Goal: Task Accomplishment & Management: Complete application form

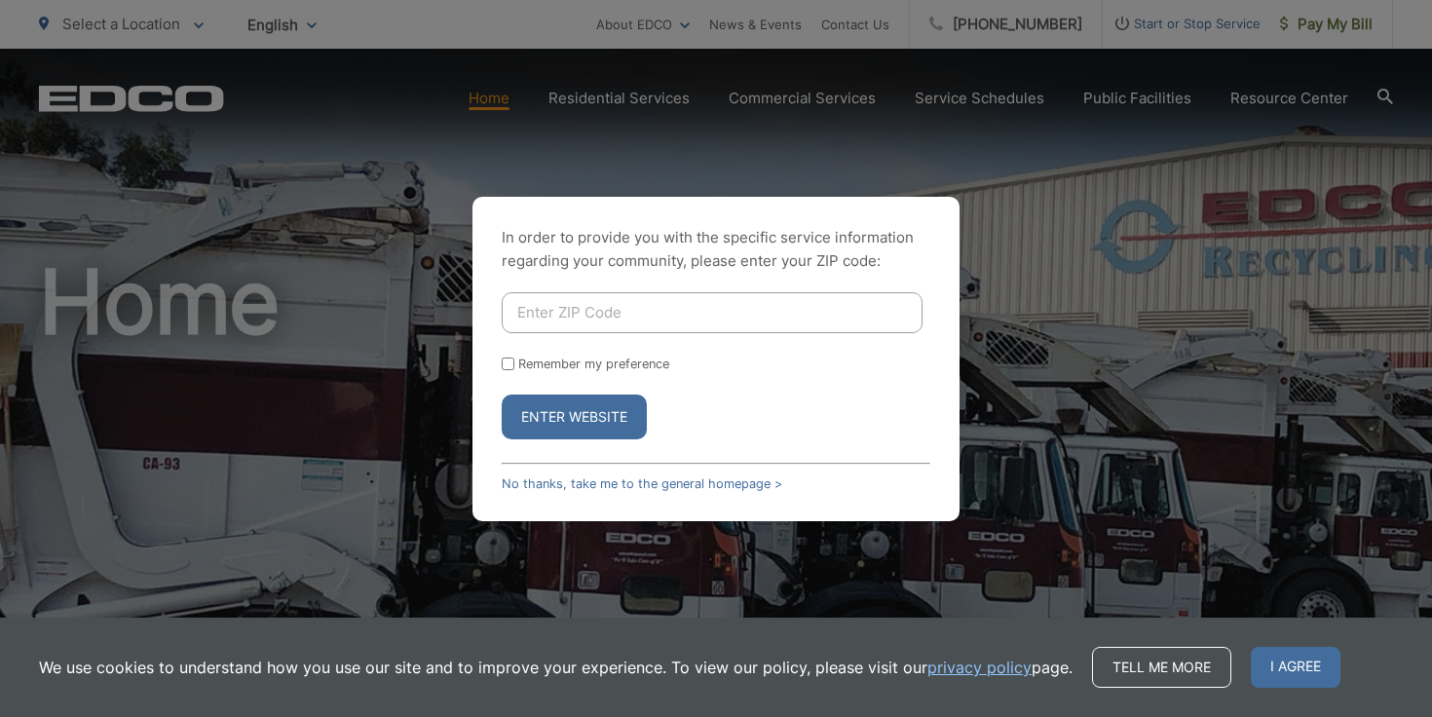
click at [701, 318] on input "Enter ZIP Code" at bounding box center [712, 312] width 421 height 41
type input "92024"
click at [502, 395] on button "Enter Website" at bounding box center [574, 417] width 145 height 45
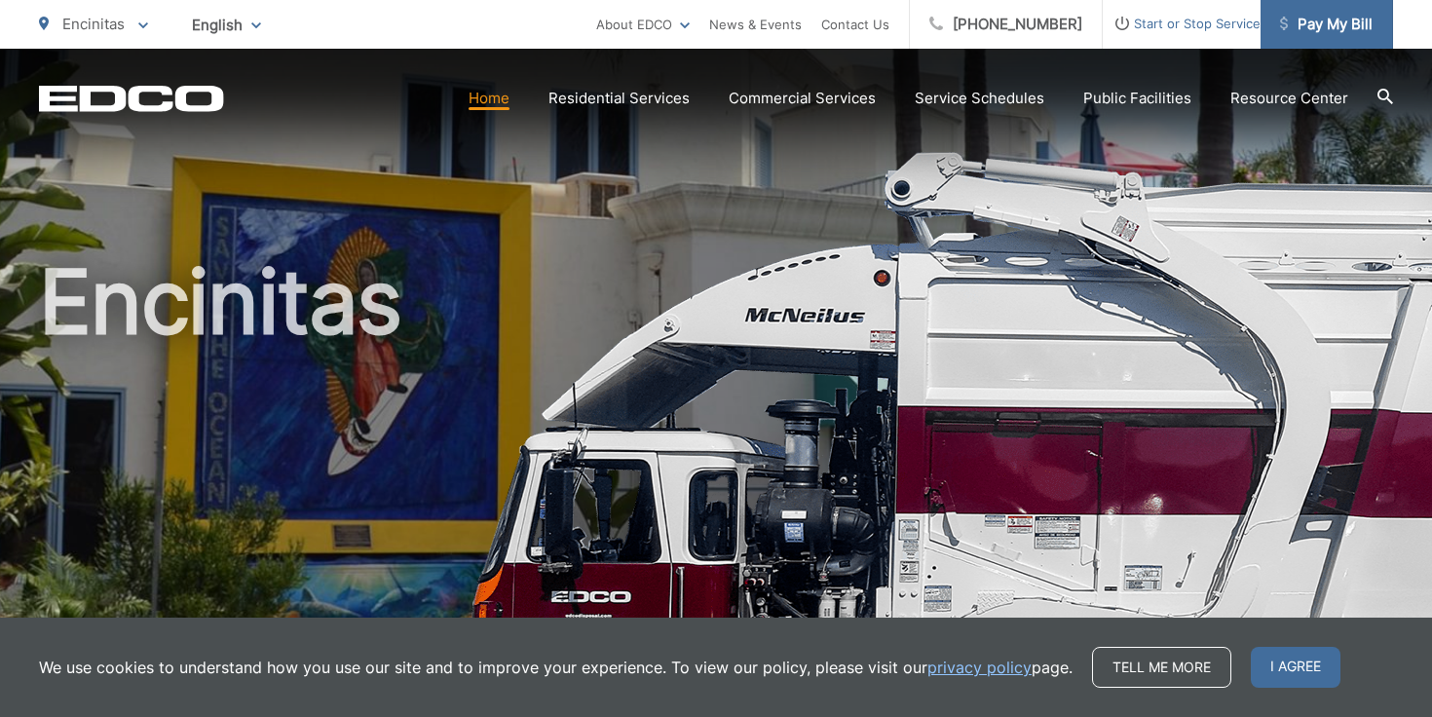
click at [1328, 45] on link "Pay My Bill" at bounding box center [1327, 24] width 133 height 49
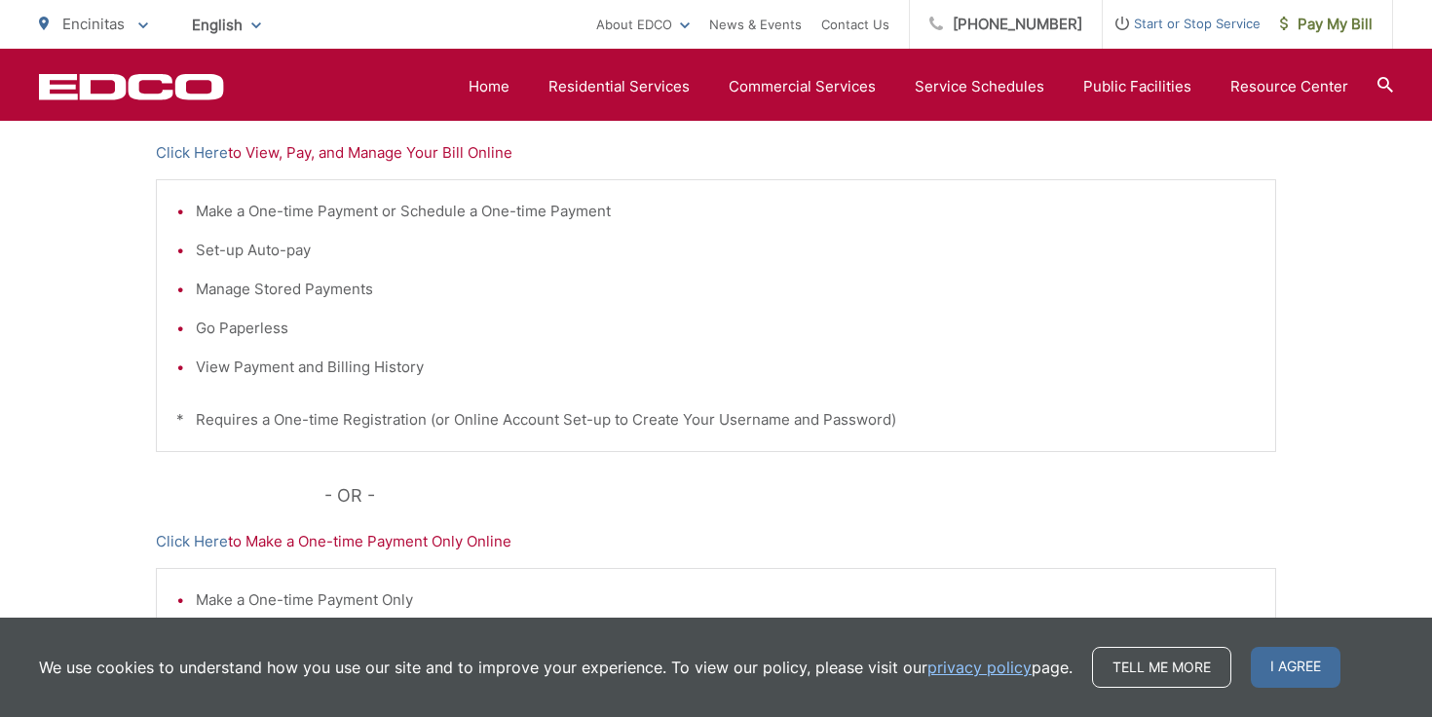
scroll to position [370, 0]
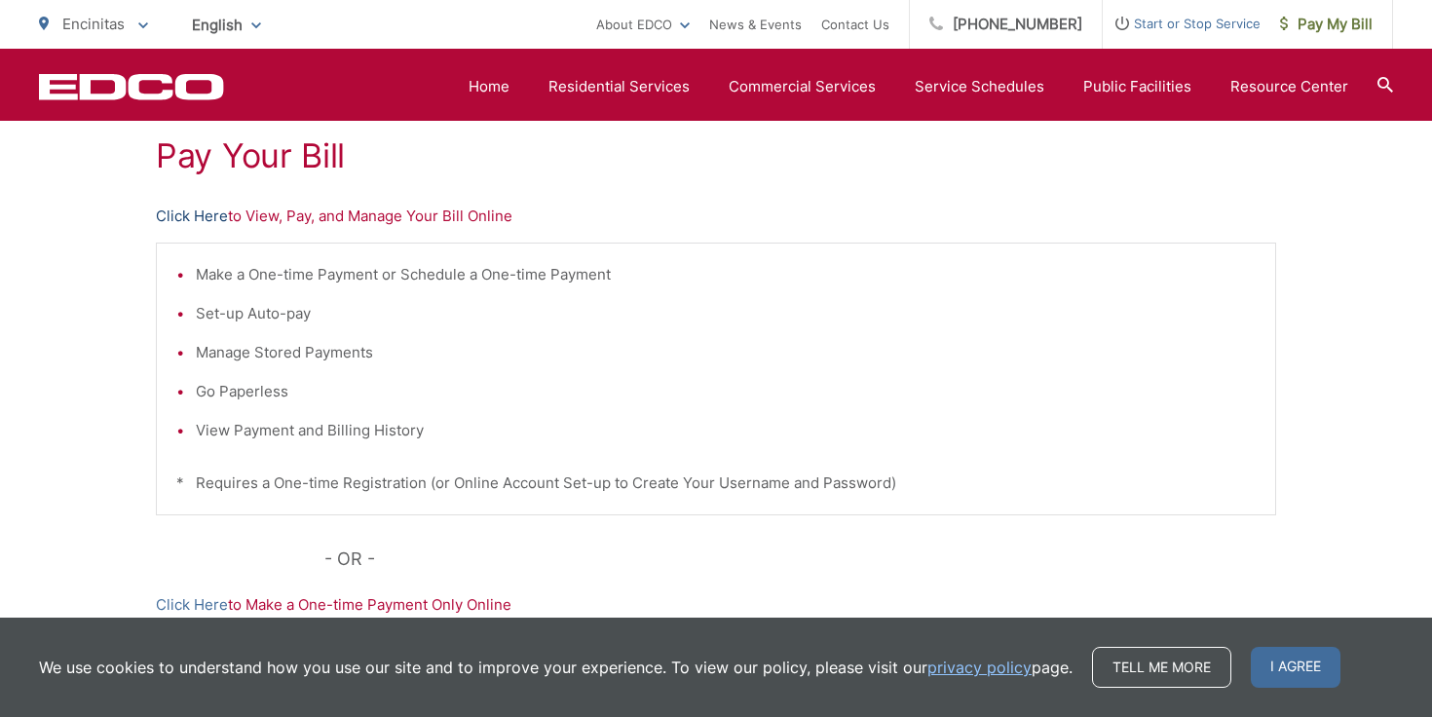
click at [185, 223] on link "Click Here" at bounding box center [192, 216] width 72 height 23
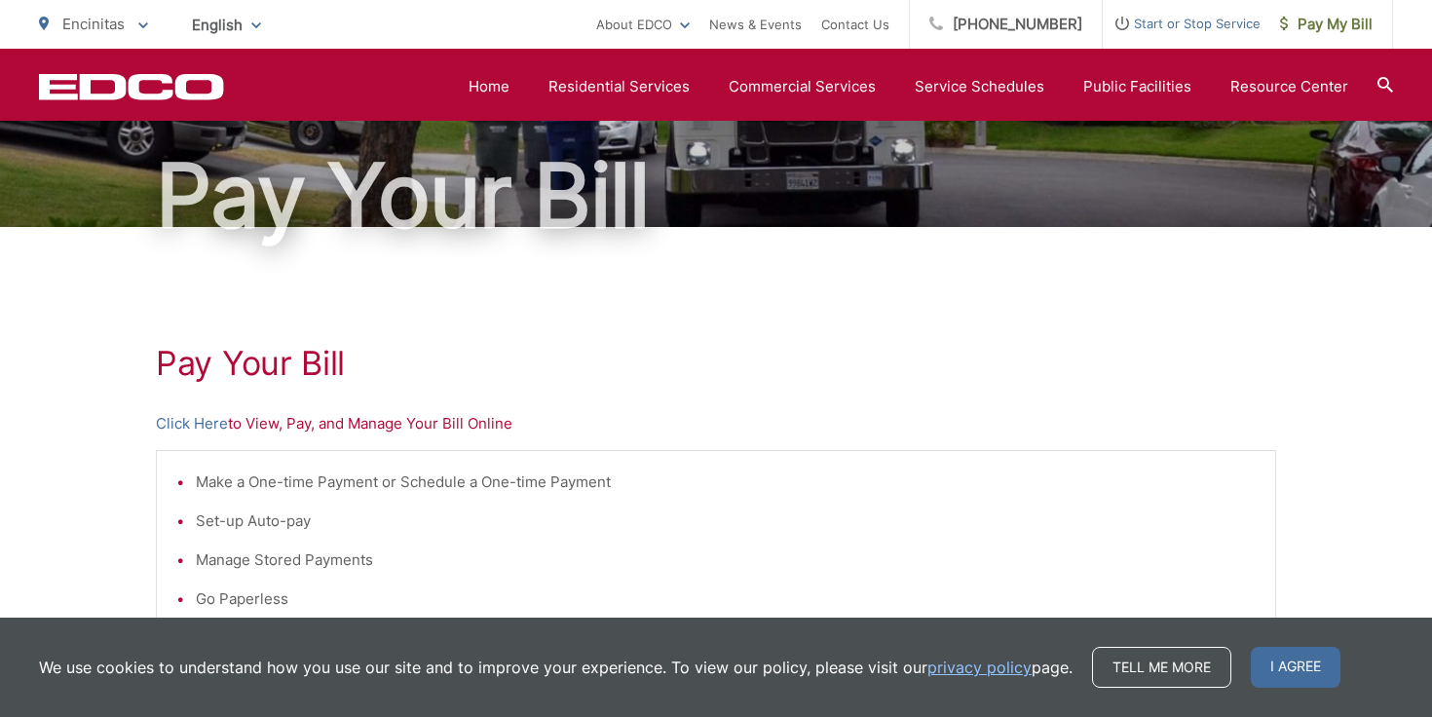
scroll to position [159, 0]
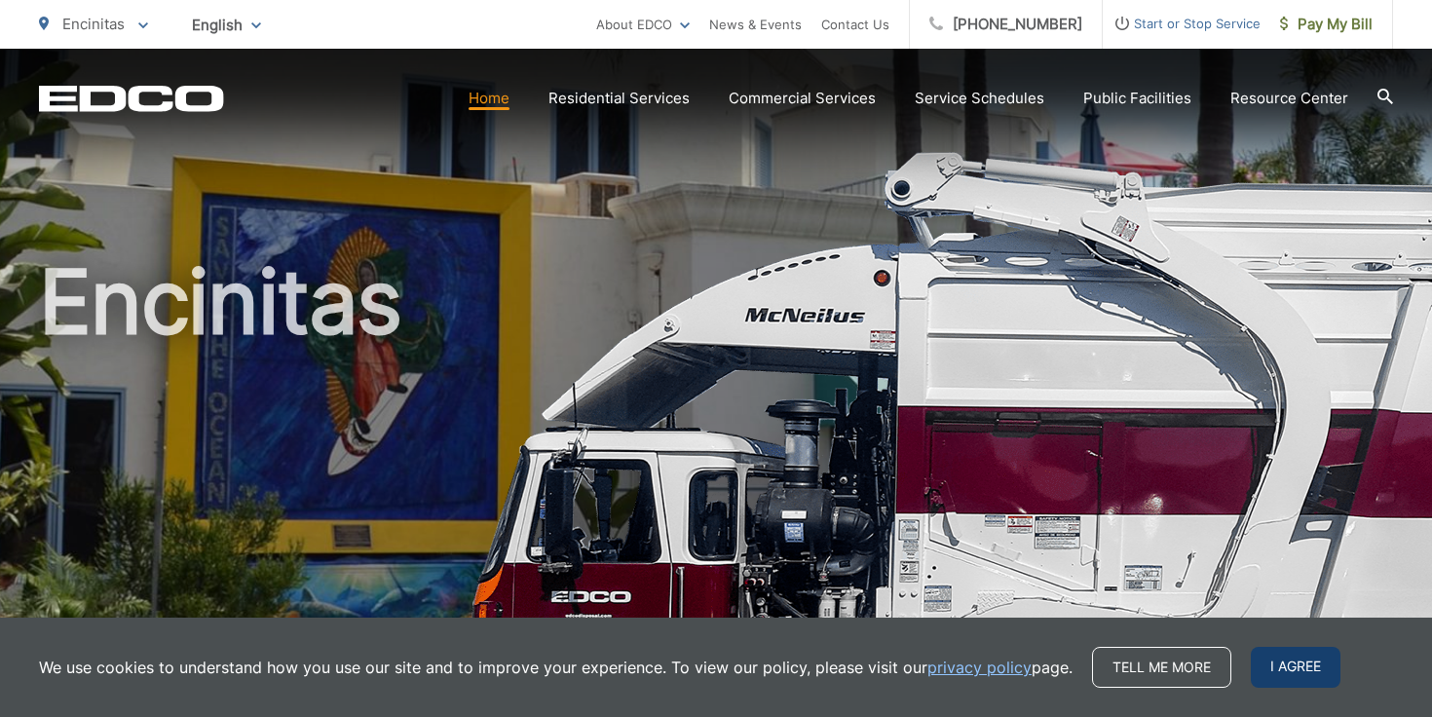
click at [1302, 673] on span "I agree" at bounding box center [1296, 667] width 90 height 41
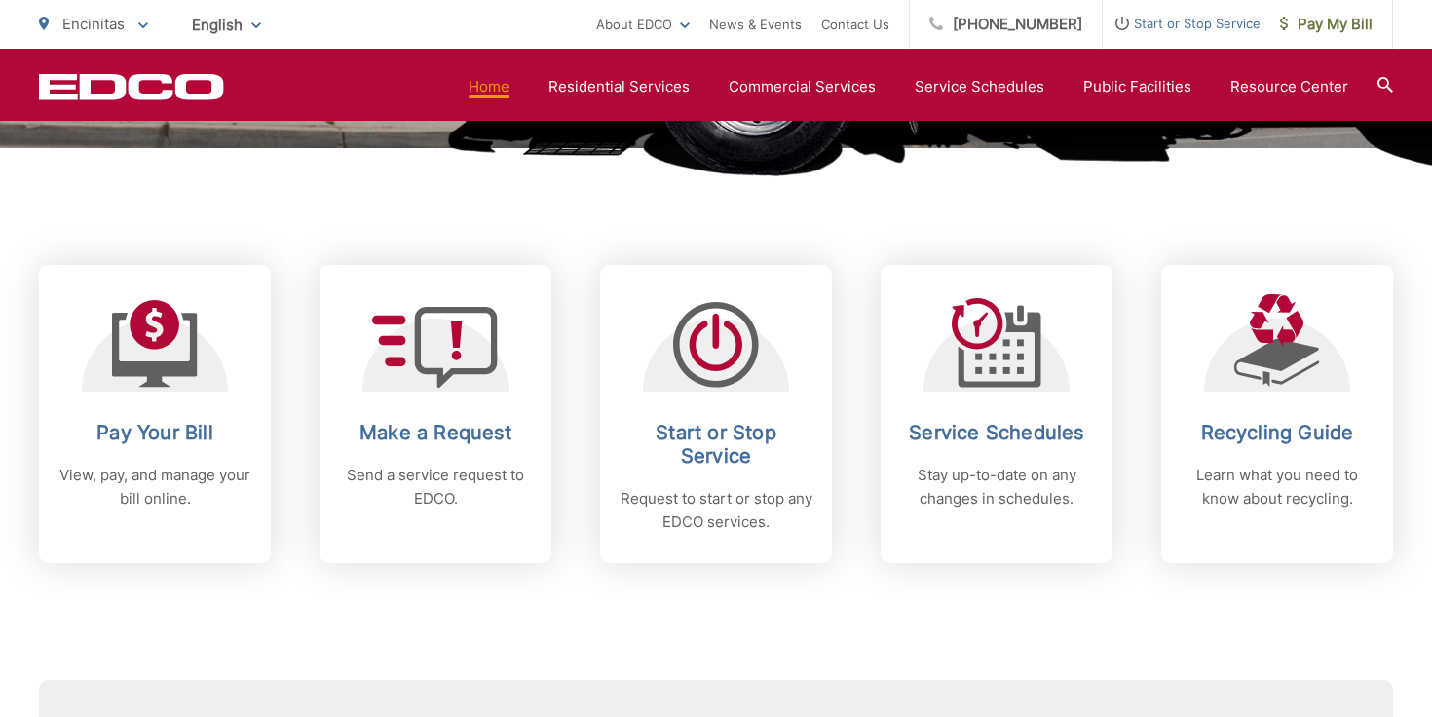
scroll to position [741, 0]
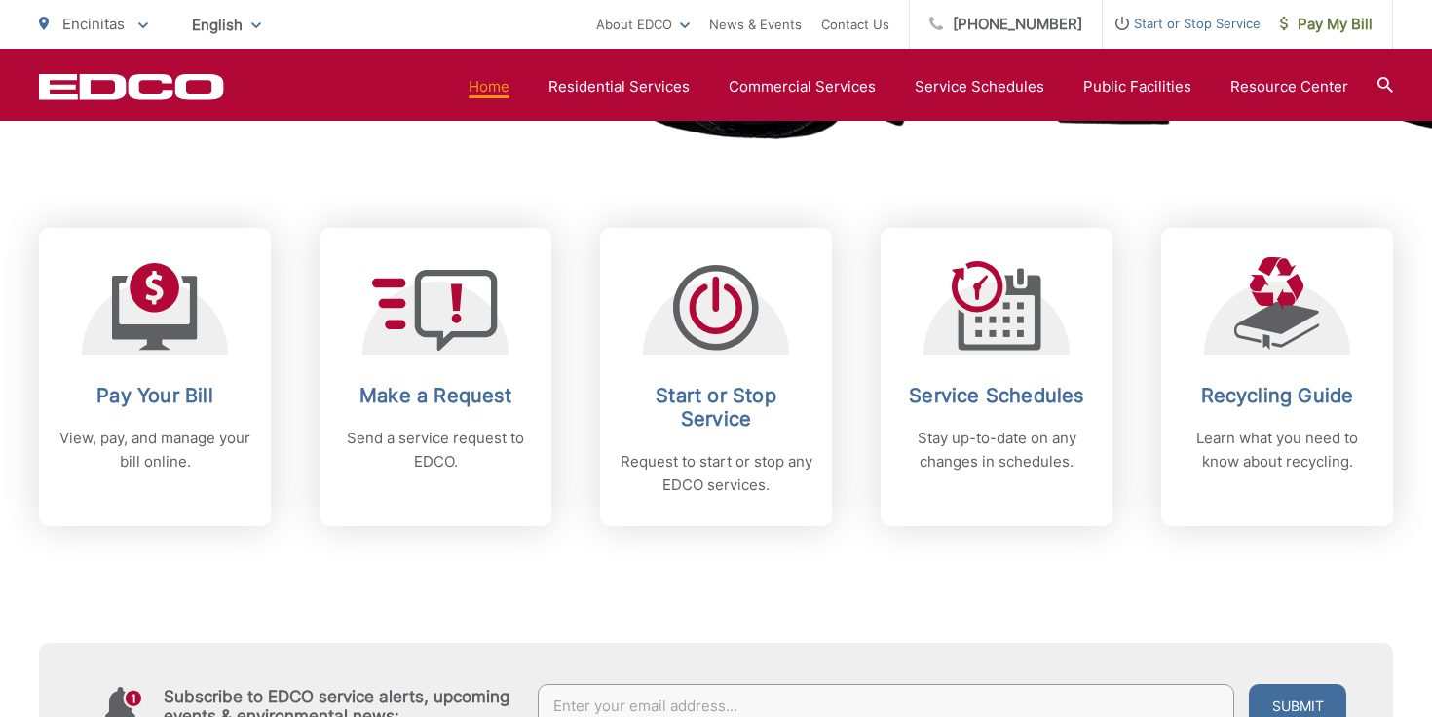
click at [1182, 31] on span "Start or Stop Service" at bounding box center [1182, 23] width 158 height 23
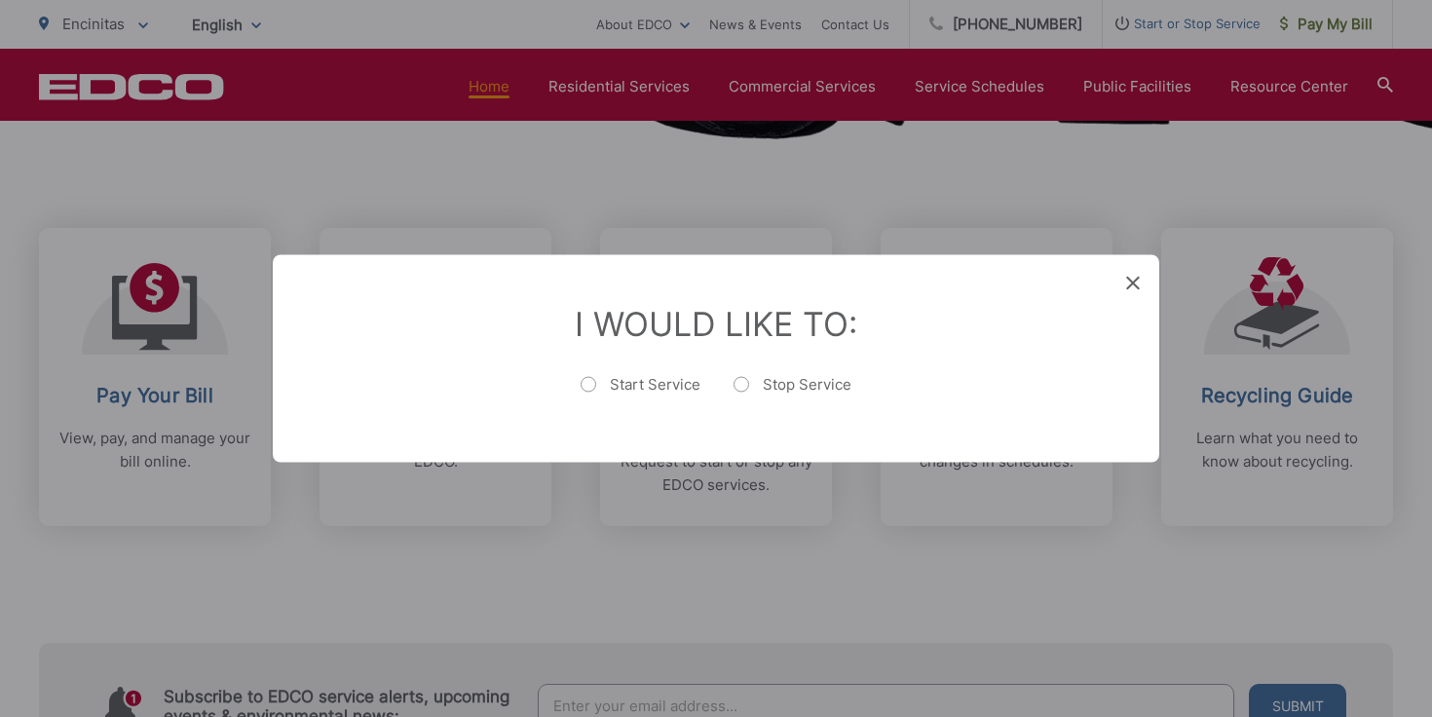
click at [734, 385] on label "Stop Service" at bounding box center [793, 394] width 118 height 39
radio input "true"
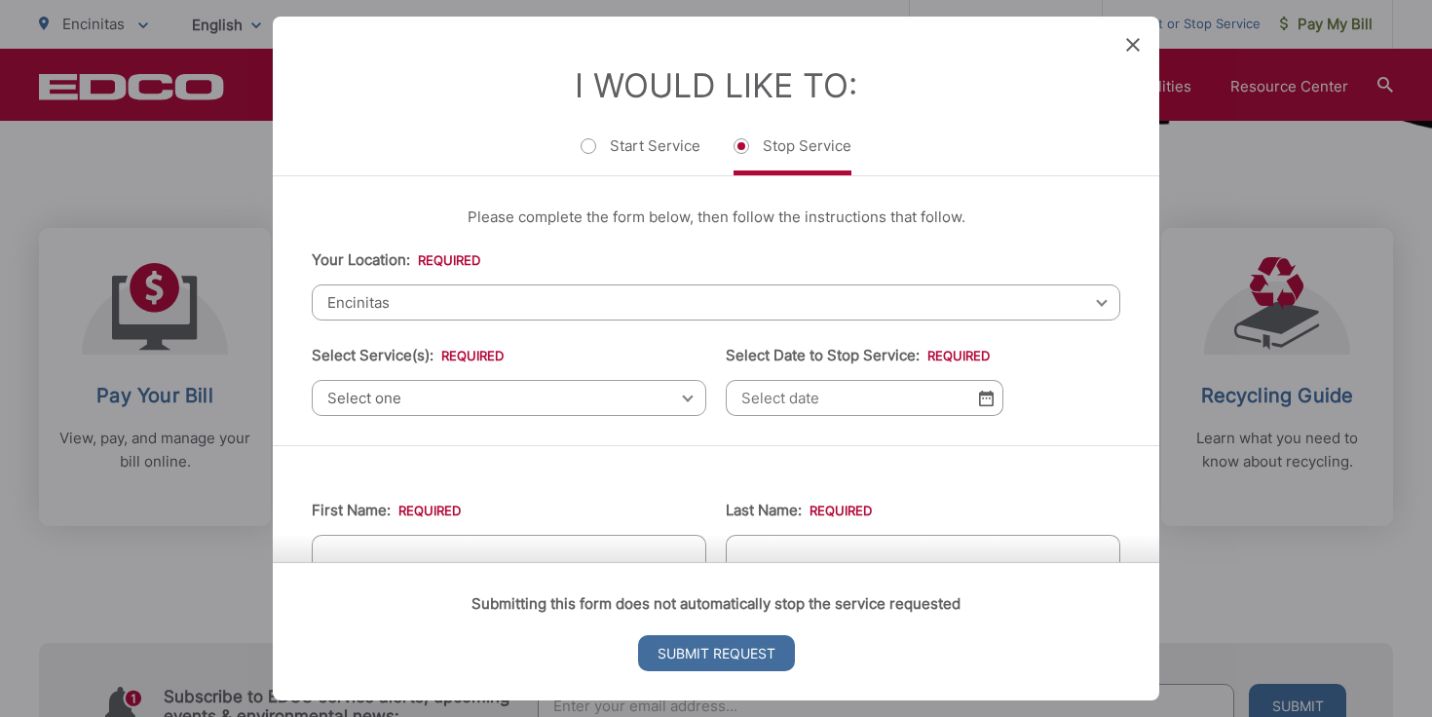
scroll to position [118, 0]
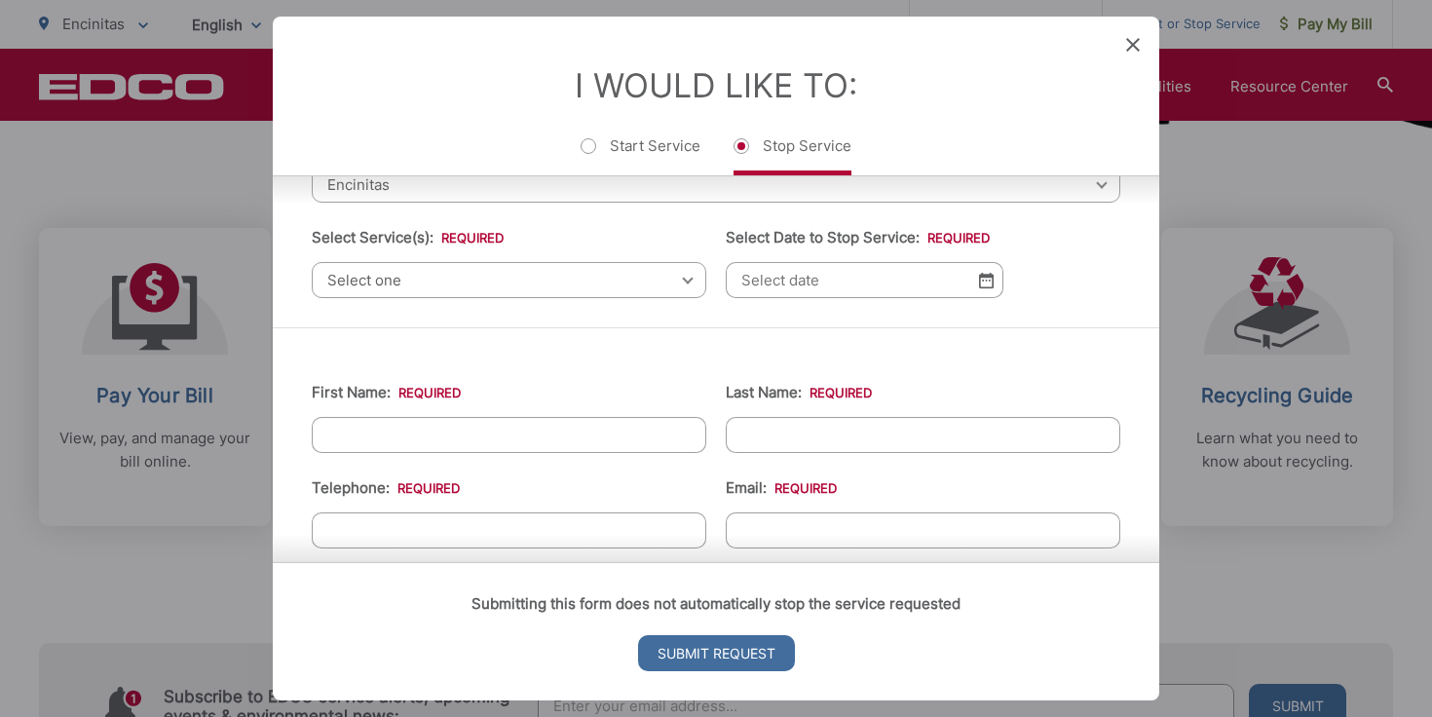
click at [505, 286] on span "Select one" at bounding box center [509, 280] width 395 height 36
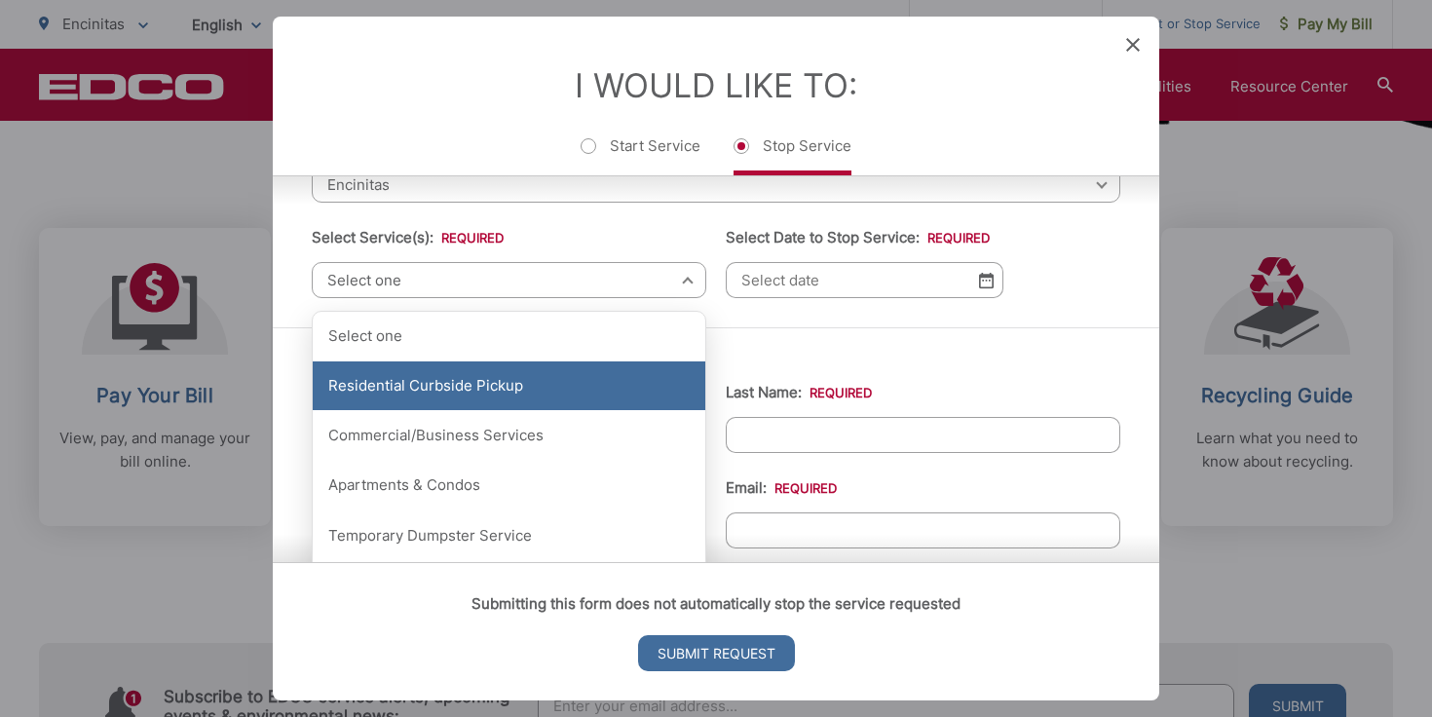
click at [493, 385] on div "Residential Curbside Pickup" at bounding box center [509, 385] width 393 height 49
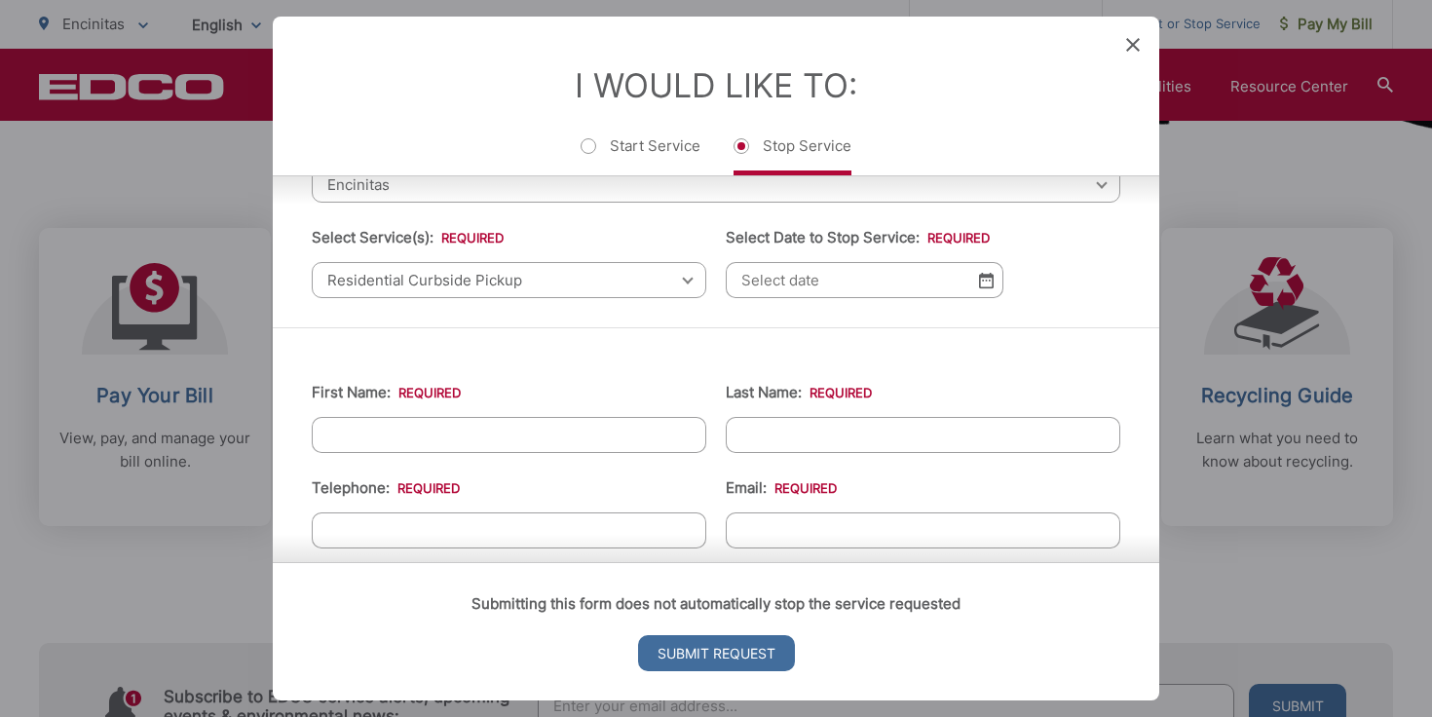
click at [910, 277] on input "Select Date to Stop Service: *" at bounding box center [865, 280] width 278 height 36
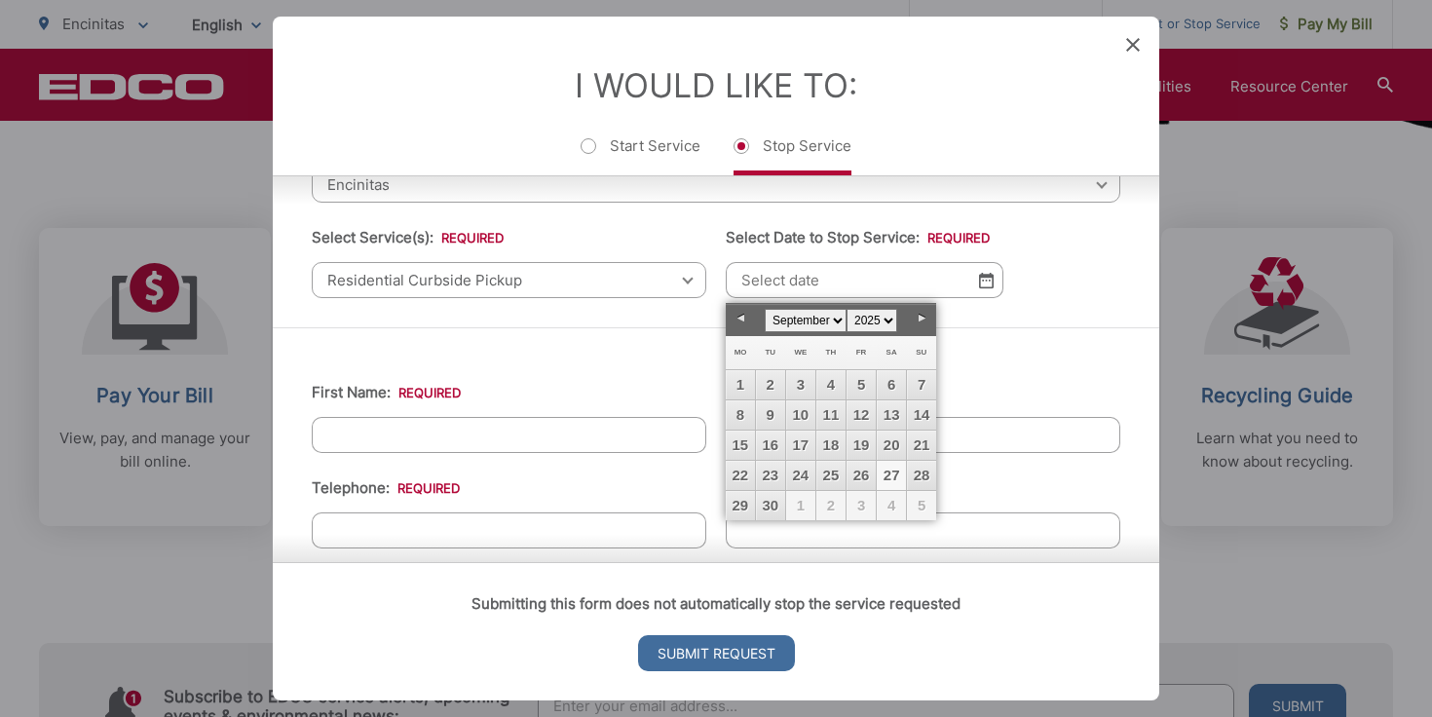
click at [890, 476] on link "27" at bounding box center [891, 475] width 29 height 29
type input "[DATE]"
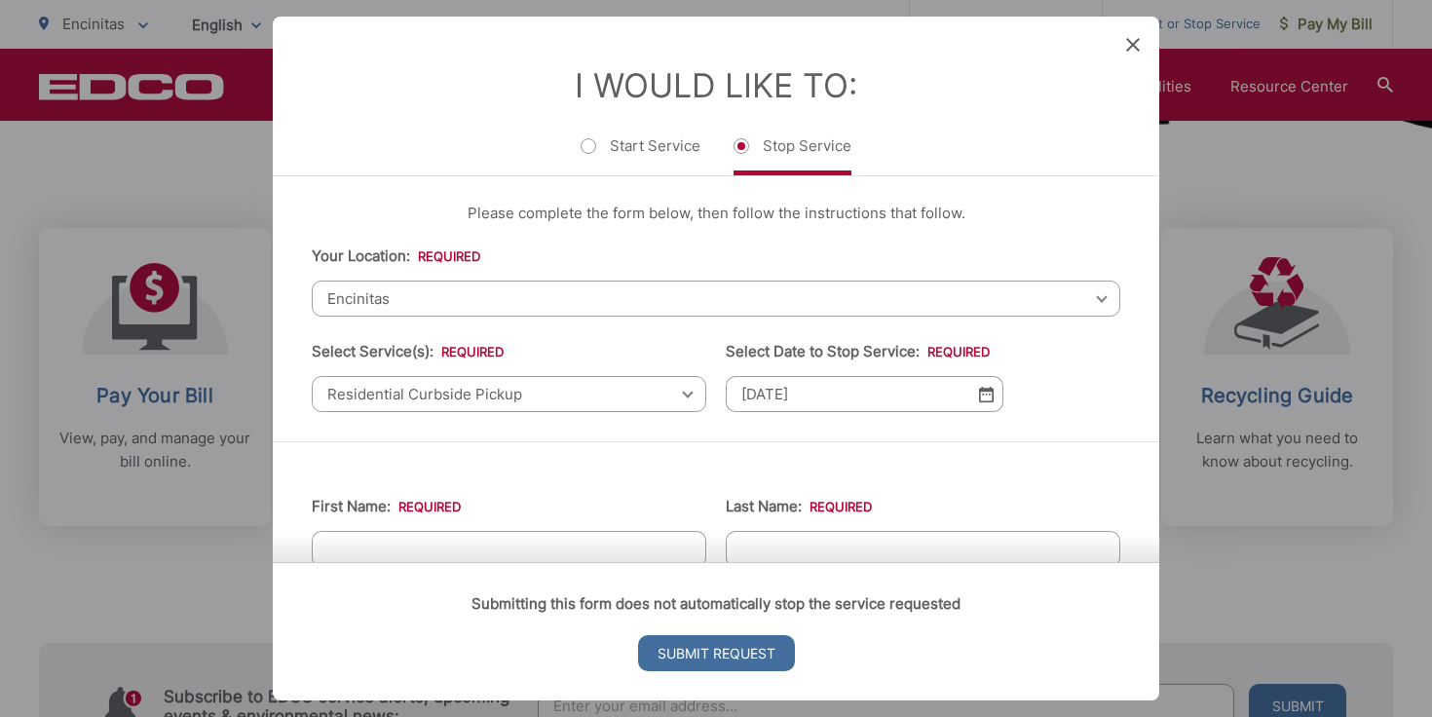
scroll to position [0, 0]
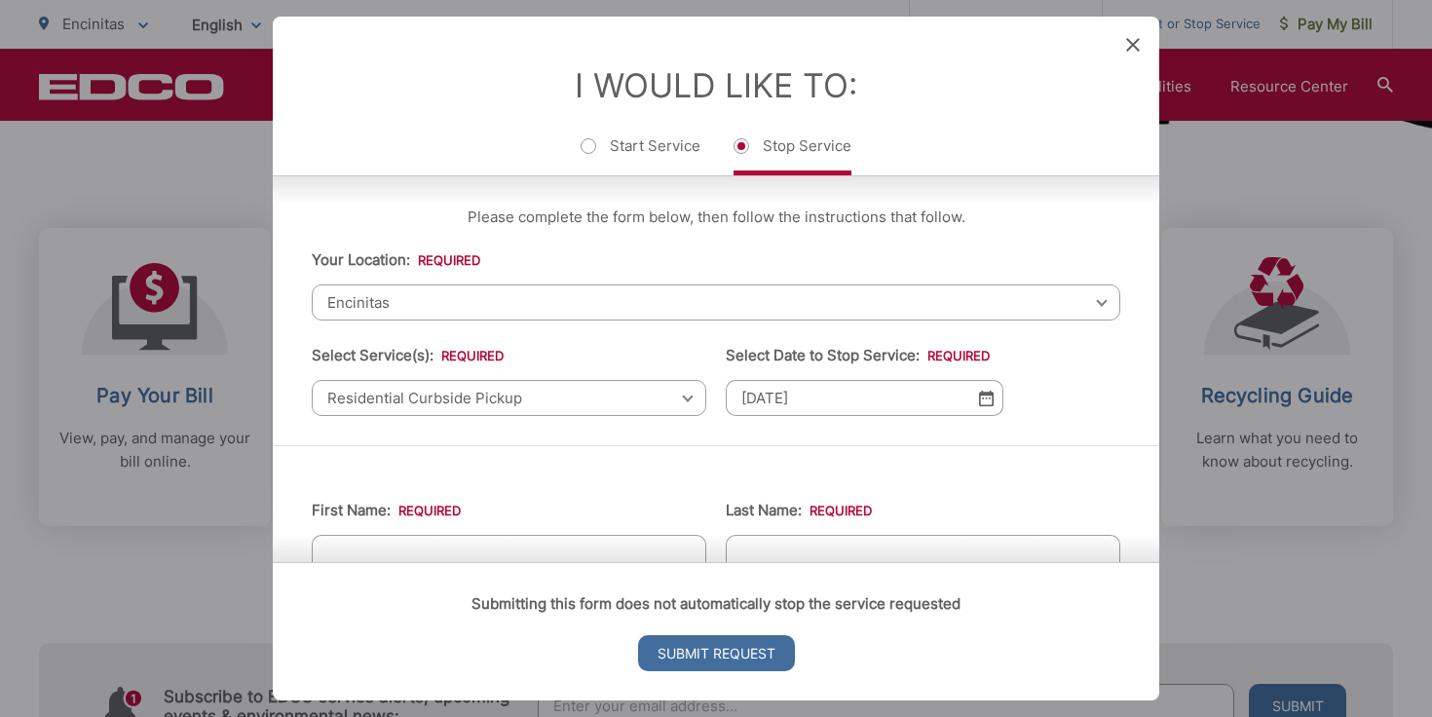
scroll to position [307, 0]
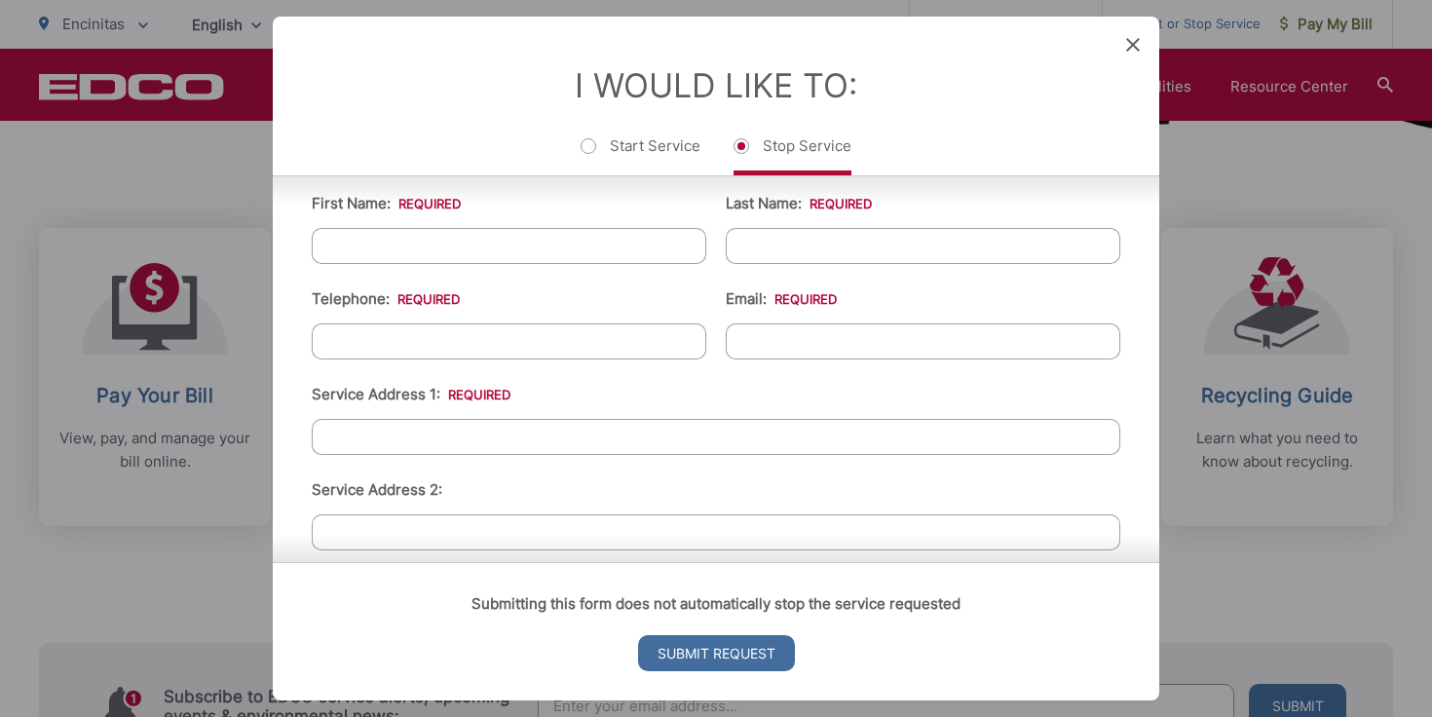
click at [458, 261] on input "First Name: *" at bounding box center [509, 246] width 395 height 36
type input "[PERSON_NAME]"
type input "Chedrick"
type input "[PHONE_NUMBER]"
type input "[EMAIL_ADDRESS][DOMAIN_NAME]"
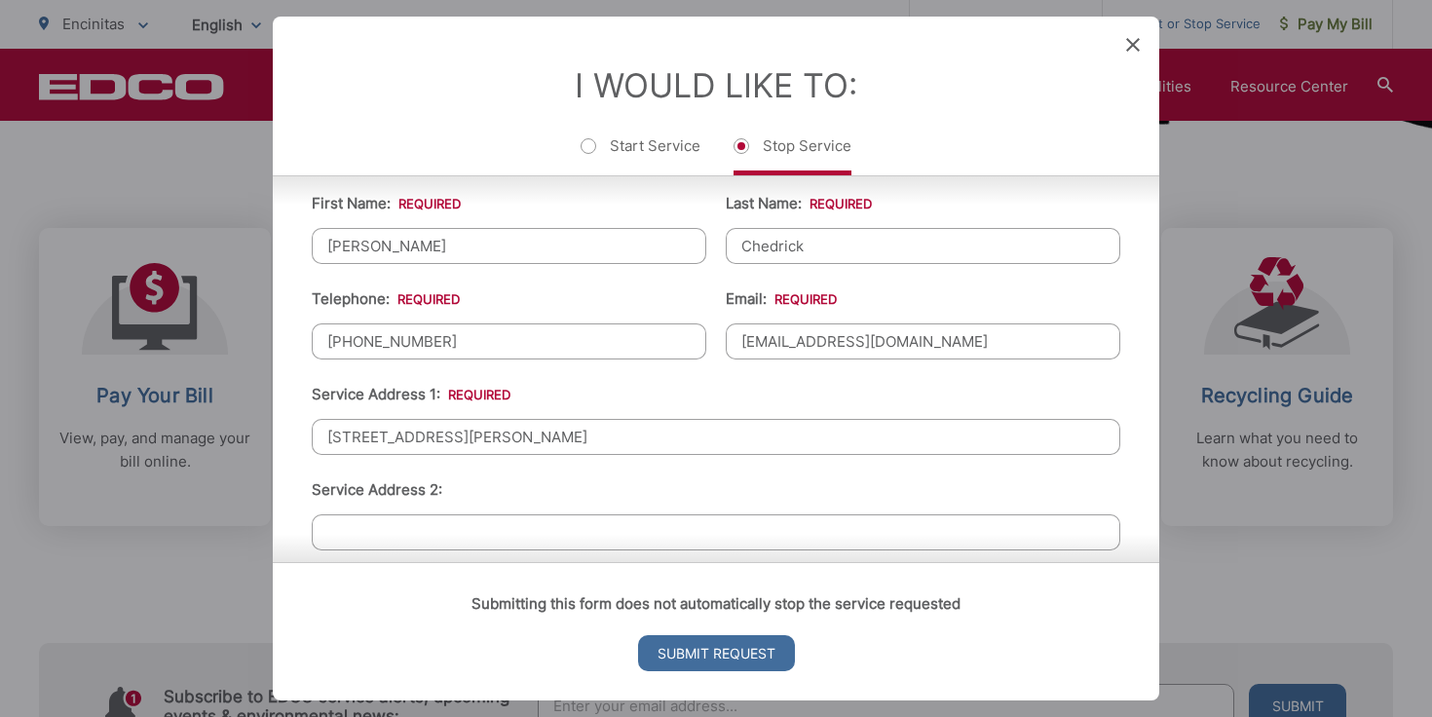
type input "[STREET_ADDRESS][PERSON_NAME]"
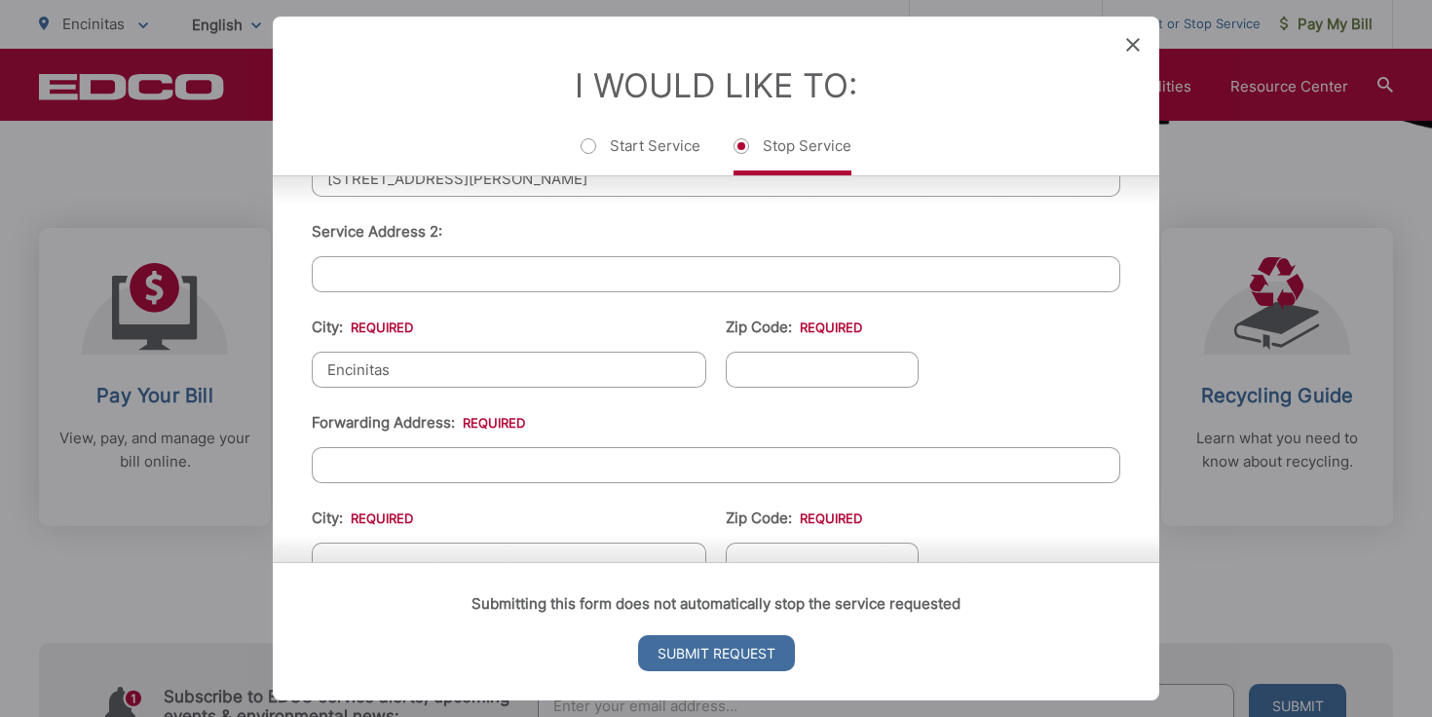
type input "Encinitas"
type input "92024"
type input "7829 [GEOGRAPHIC_DATA]"
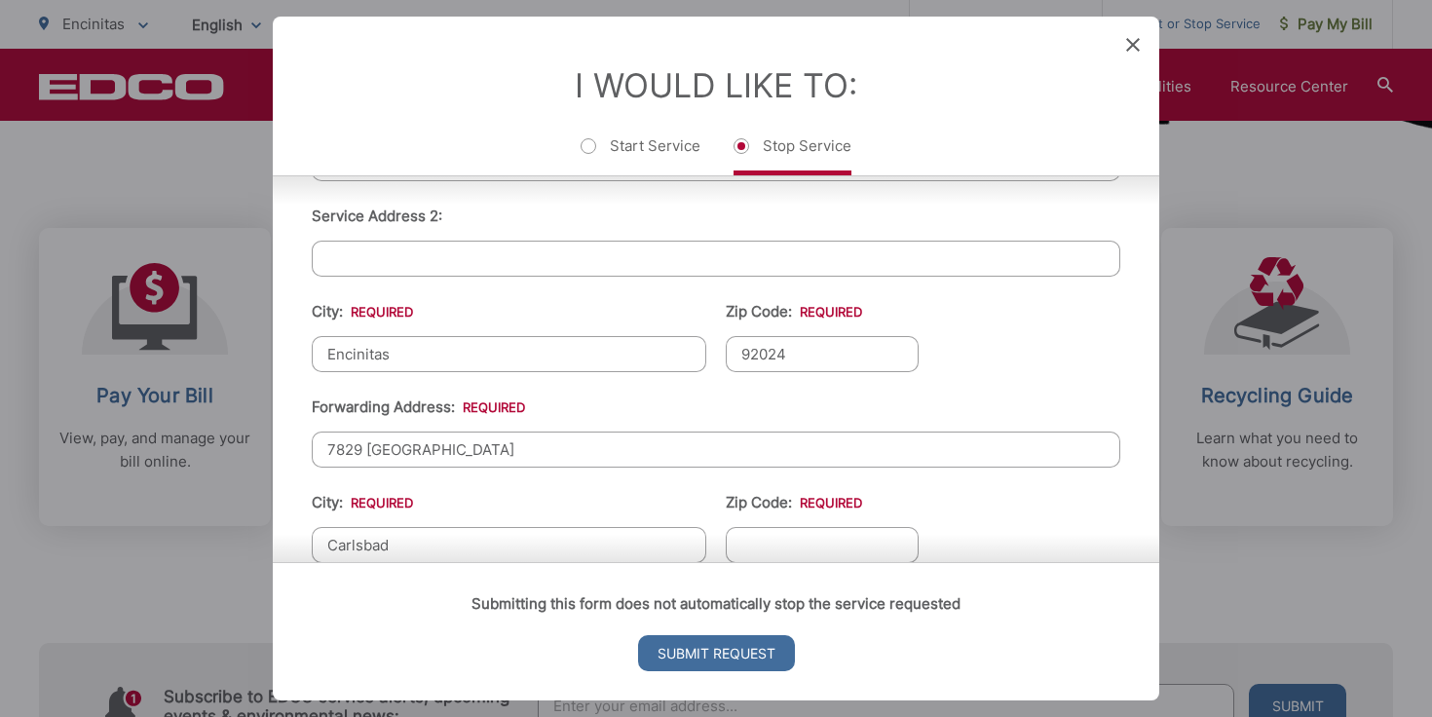
type input "Carlsbad"
type input "92009"
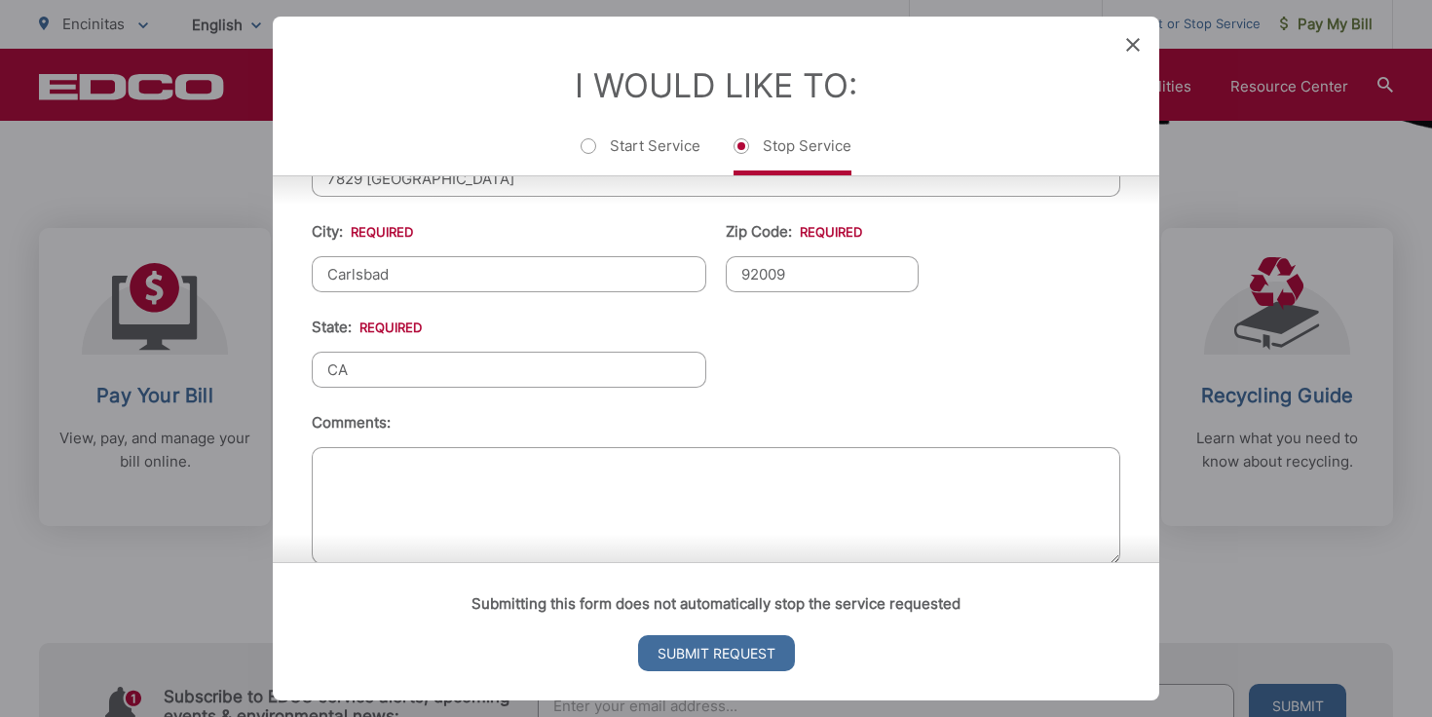
type input "CA"
click at [849, 319] on ul "First Name: * [PERSON_NAME] Name: * [PERSON_NAME] Telephone: * [PHONE_NUMBER] E…" at bounding box center [716, 97] width 809 height 947
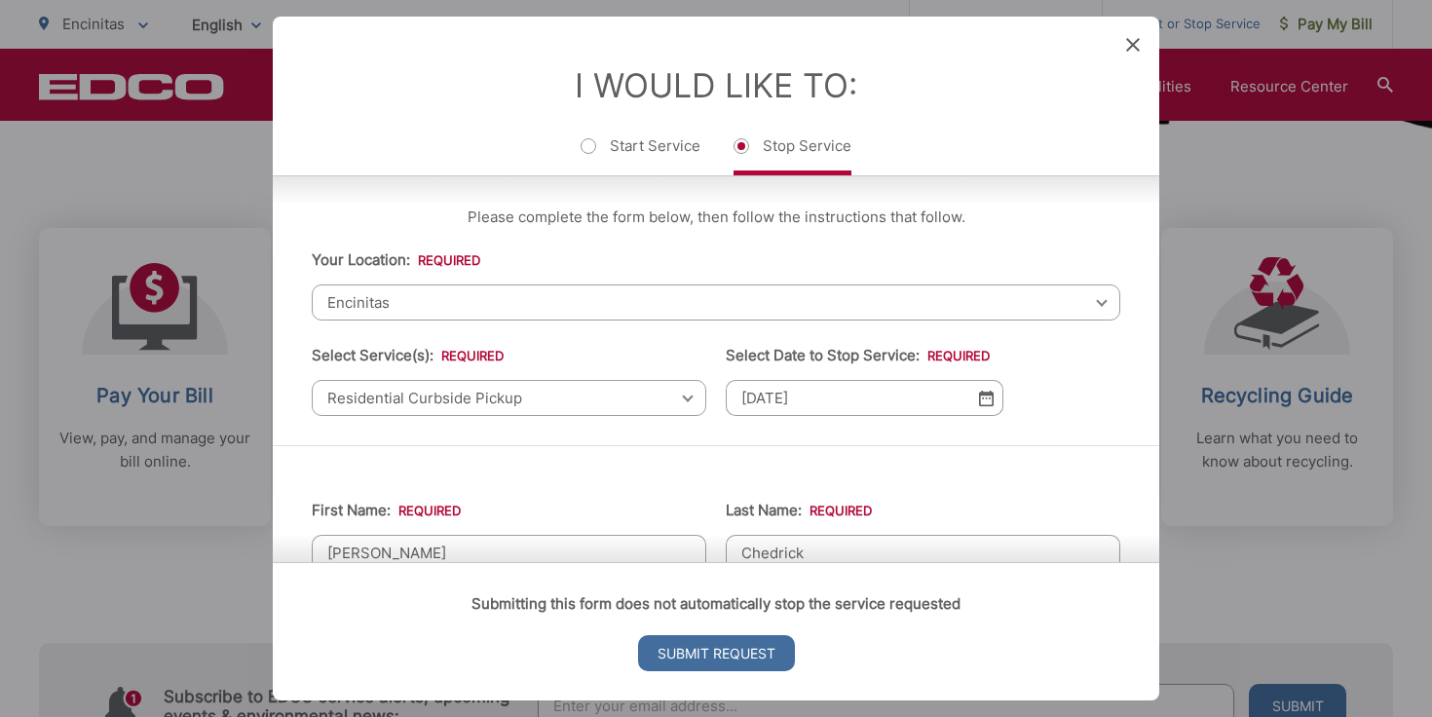
scroll to position [888, 0]
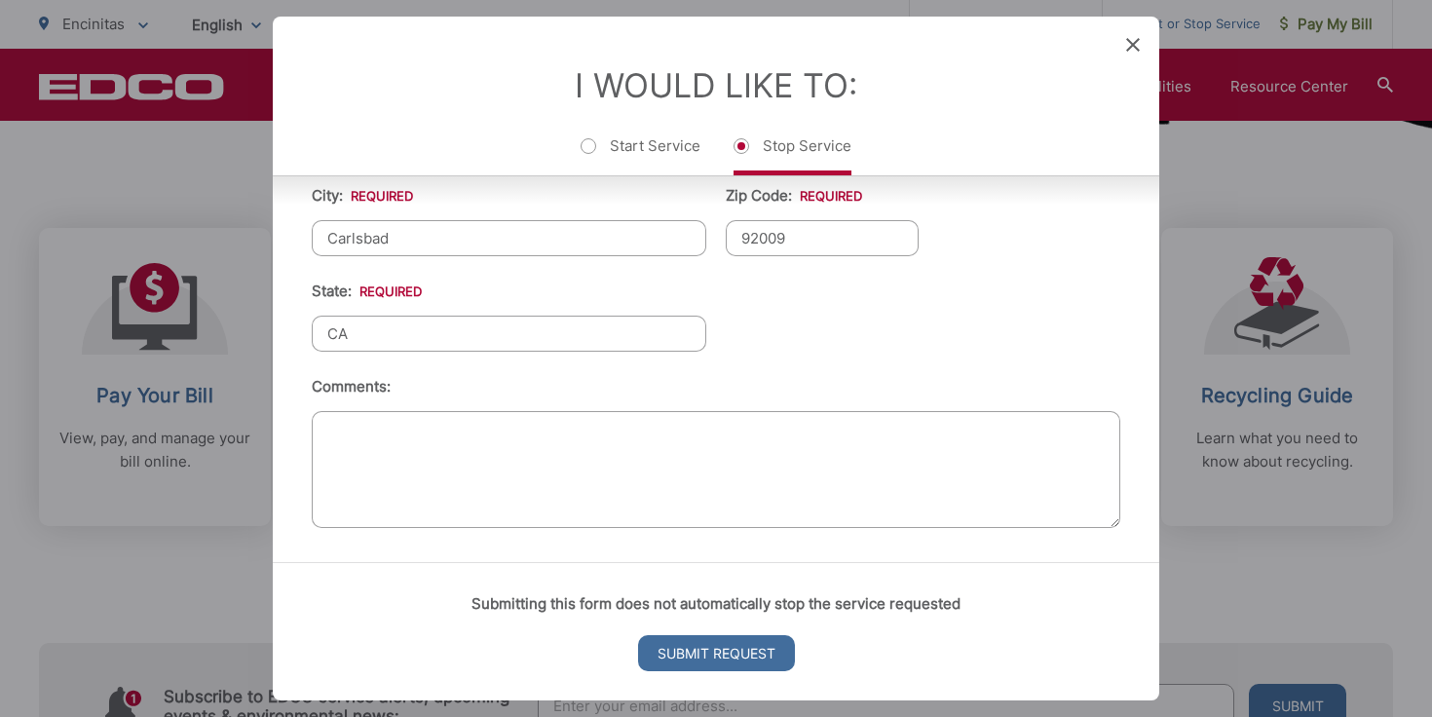
click at [804, 453] on textarea "Comments:" at bounding box center [716, 469] width 809 height 117
drag, startPoint x: 353, startPoint y: 430, endPoint x: 988, endPoint y: 436, distance: 635.3
click at [988, 436] on textarea "We moved out of [STREET_ADDRESS][PERSON_NAME] on September" at bounding box center [716, 469] width 809 height 117
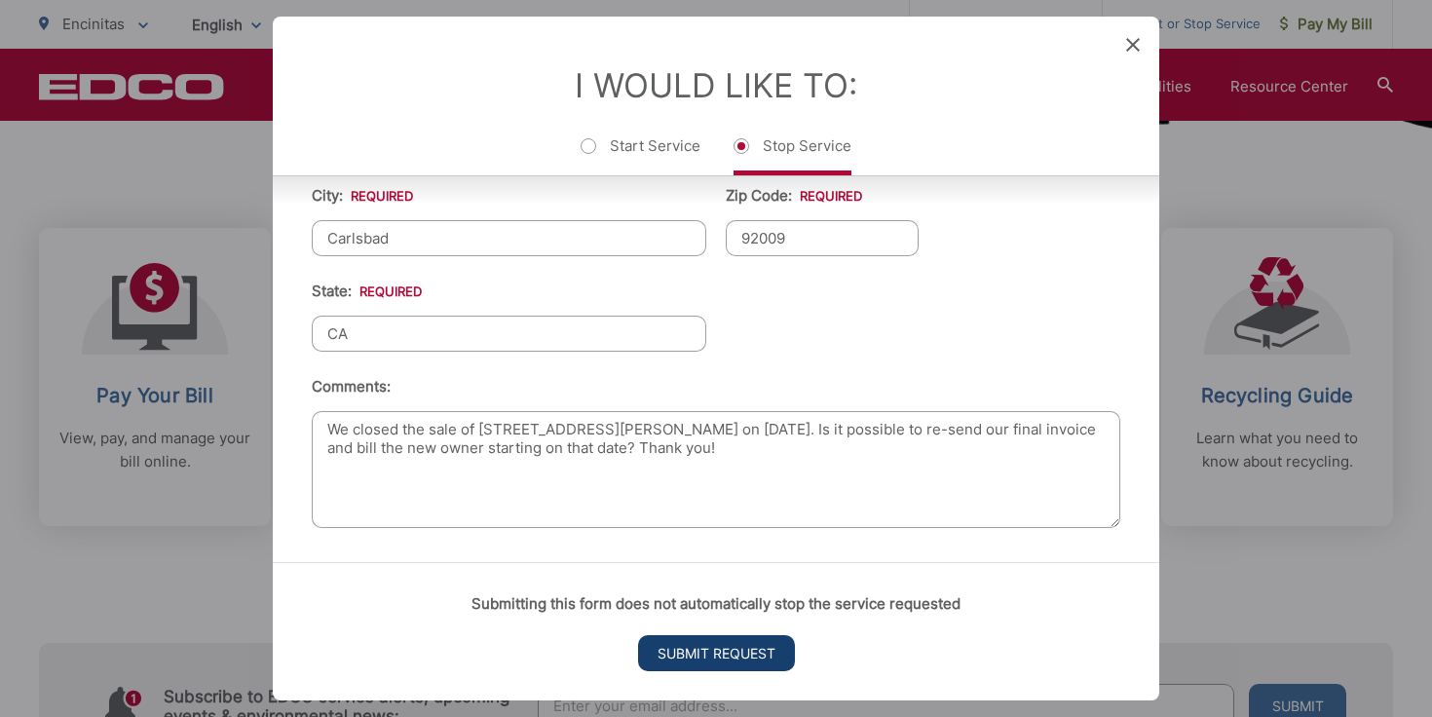
type textarea "We closed the sale of [STREET_ADDRESS][PERSON_NAME] on [DATE]. Is it possible t…"
click at [679, 656] on input "Submit Request" at bounding box center [716, 653] width 157 height 36
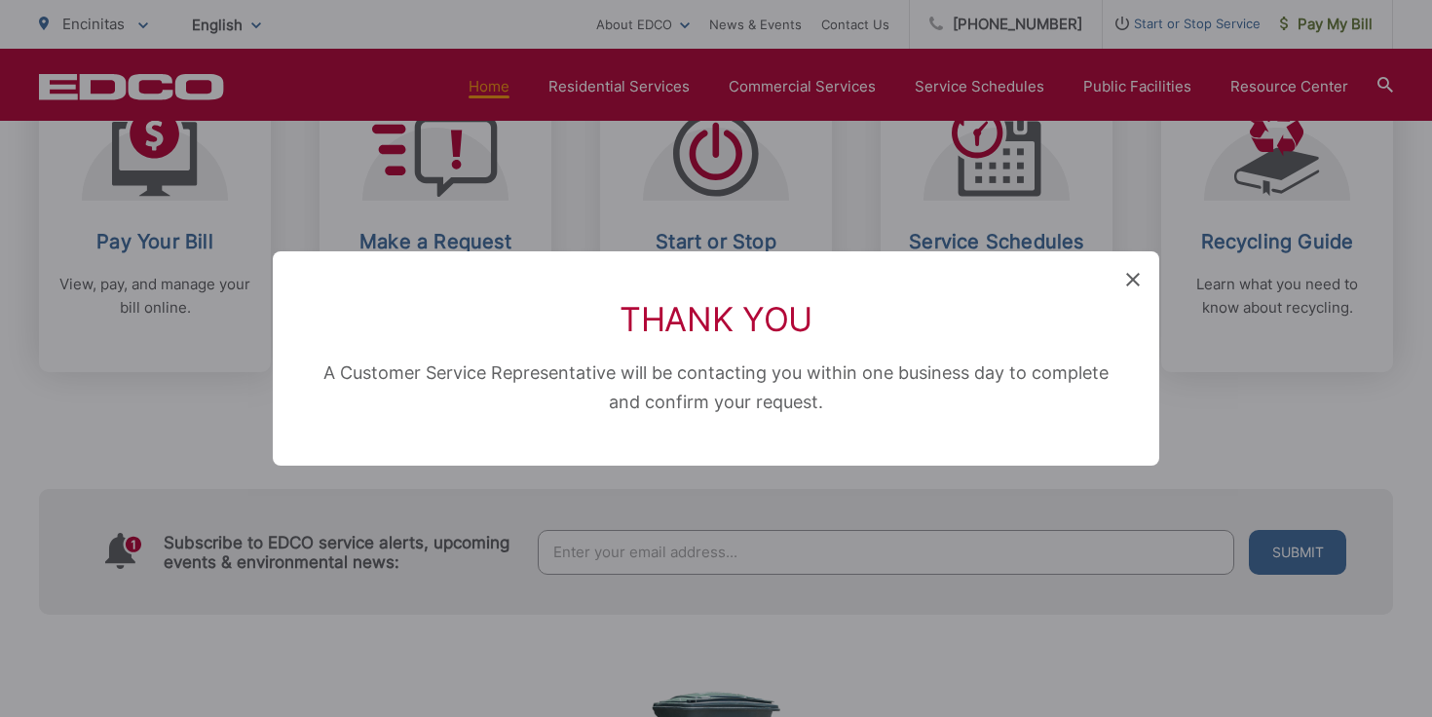
click at [1127, 273] on icon at bounding box center [1133, 280] width 14 height 14
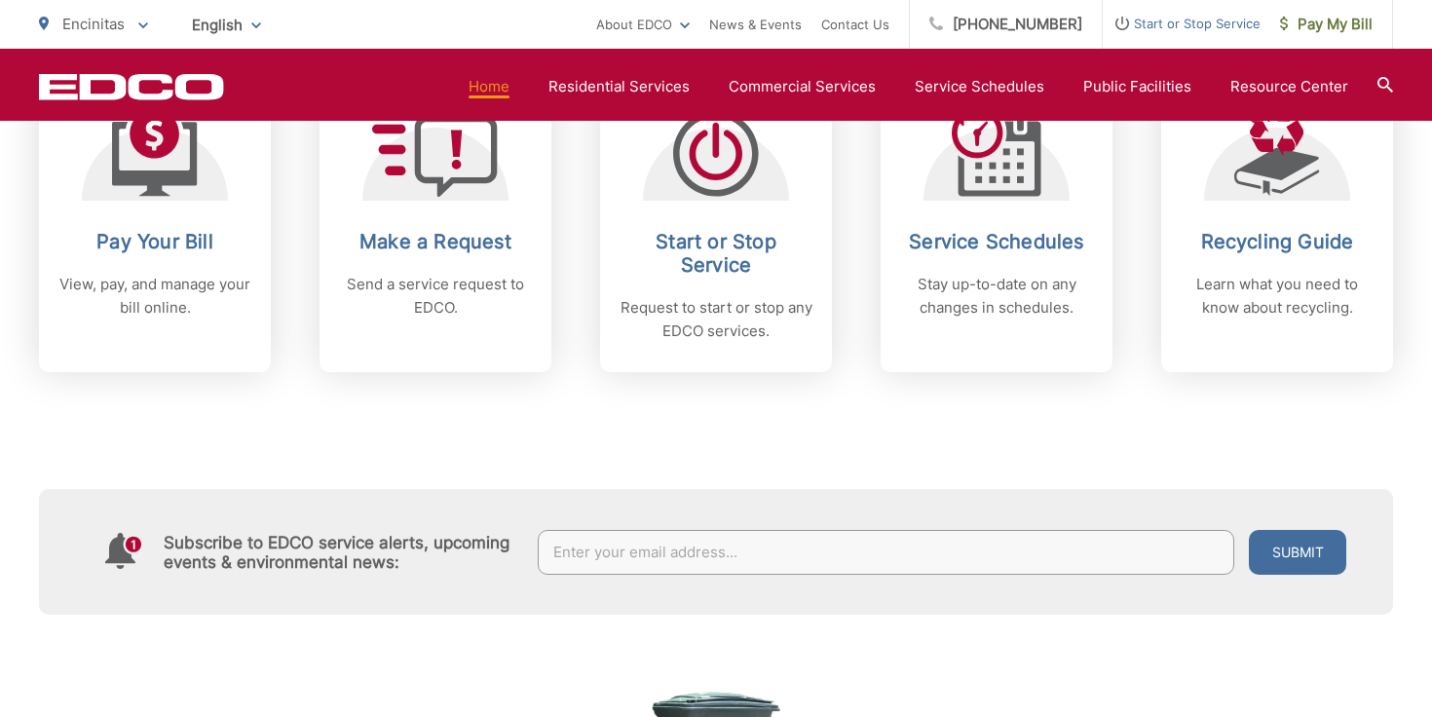
scroll to position [741, 0]
